Goal: Find specific page/section: Find specific page/section

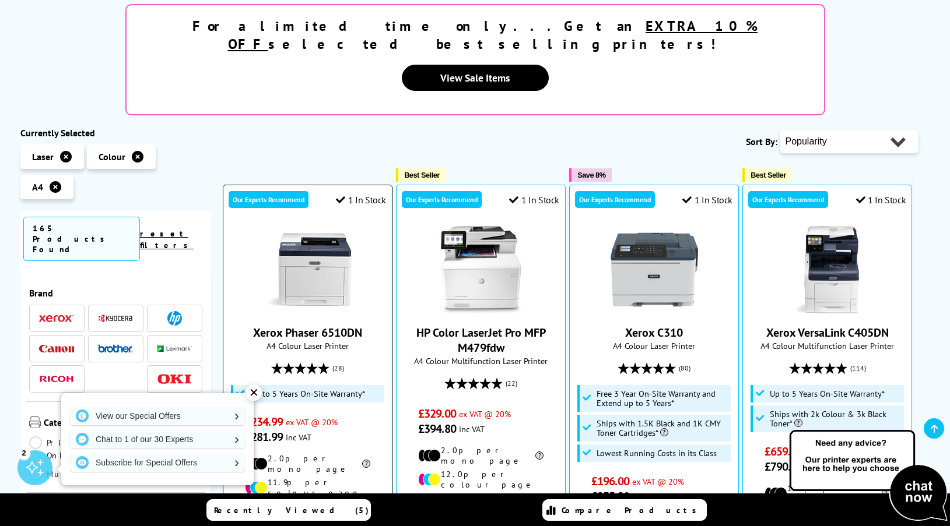
scroll to position [233, 0]
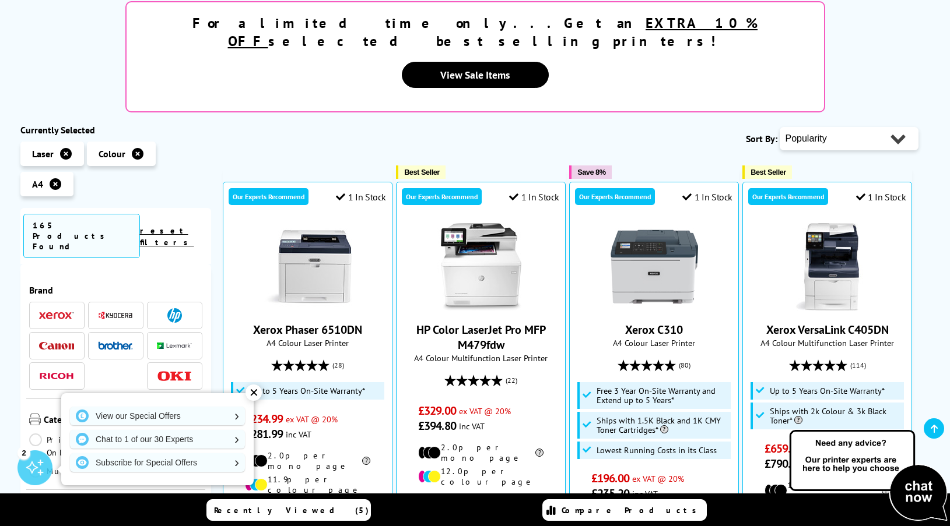
click at [175, 308] on img at bounding box center [174, 315] width 15 height 15
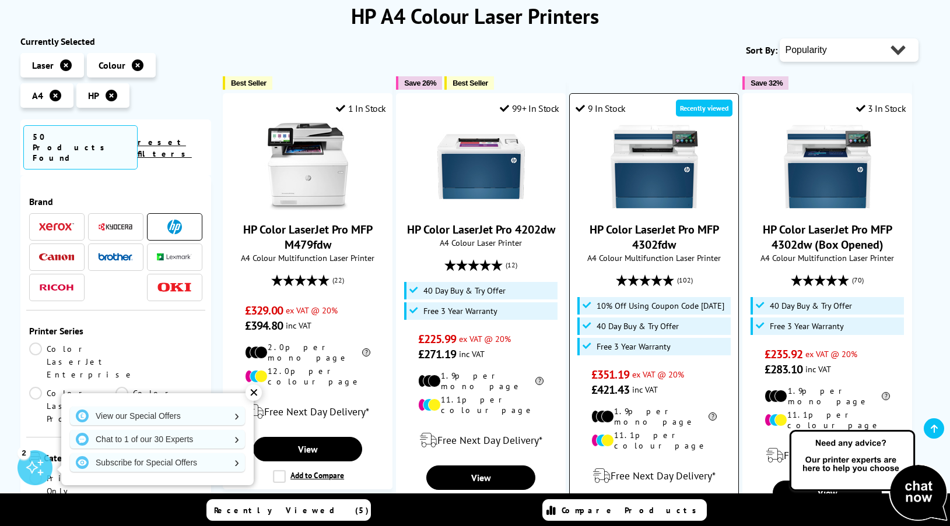
scroll to position [175, 0]
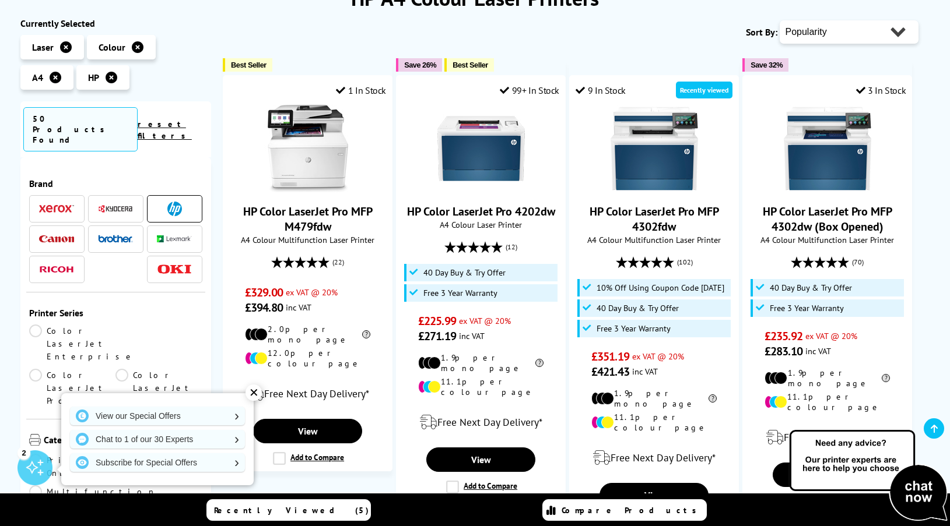
click at [54, 205] on img at bounding box center [56, 209] width 35 height 8
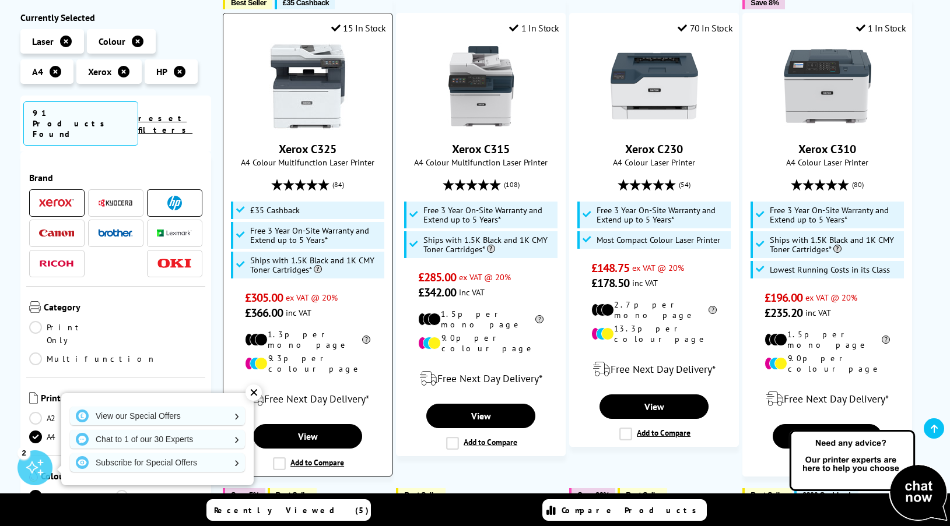
scroll to position [233, 0]
